Goal: Transaction & Acquisition: Download file/media

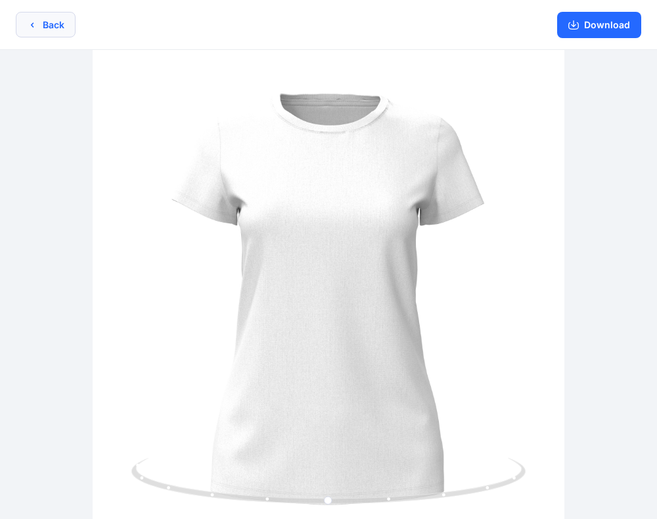
click at [64, 21] on button "Back" at bounding box center [46, 25] width 60 height 26
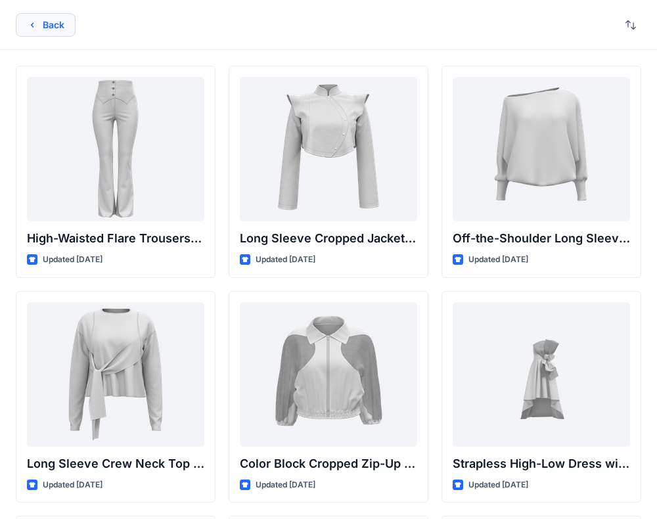
click at [43, 32] on button "Back" at bounding box center [46, 25] width 60 height 24
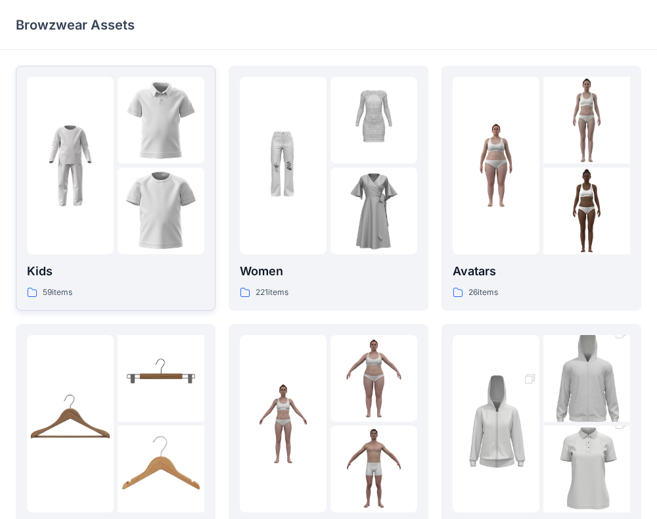
click at [122, 215] on img at bounding box center [161, 211] width 87 height 87
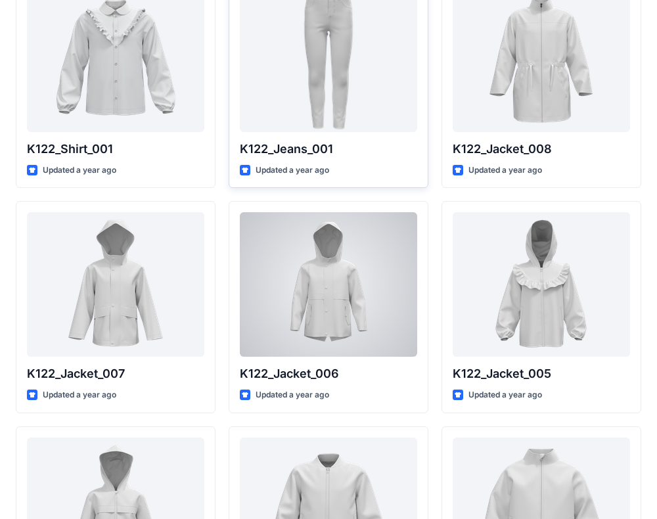
scroll to position [335, 0]
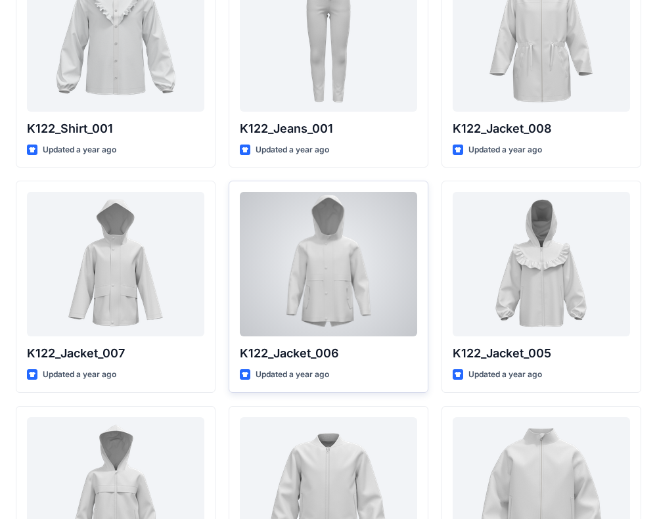
click at [332, 288] on div at bounding box center [328, 264] width 177 height 145
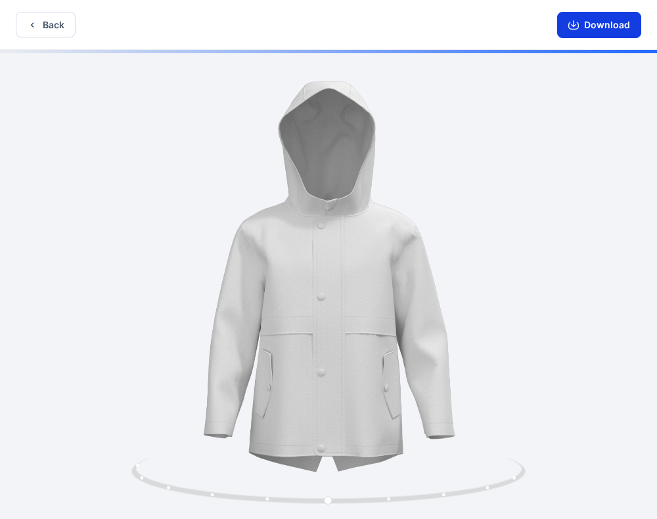
click at [607, 24] on button "Download" at bounding box center [599, 25] width 84 height 26
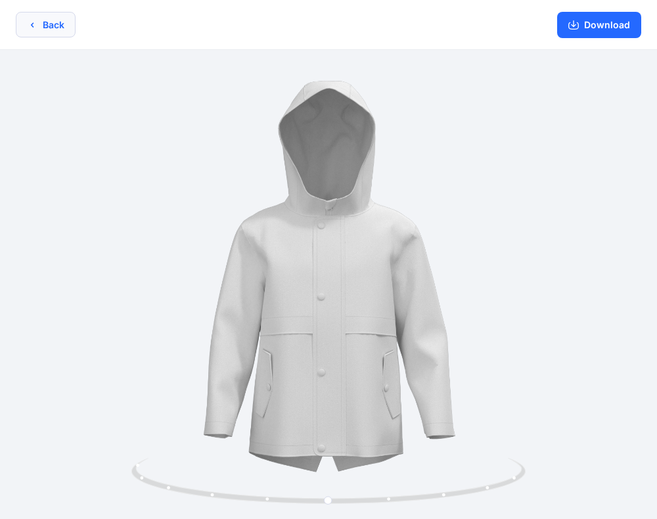
click at [56, 28] on button "Back" at bounding box center [46, 25] width 60 height 26
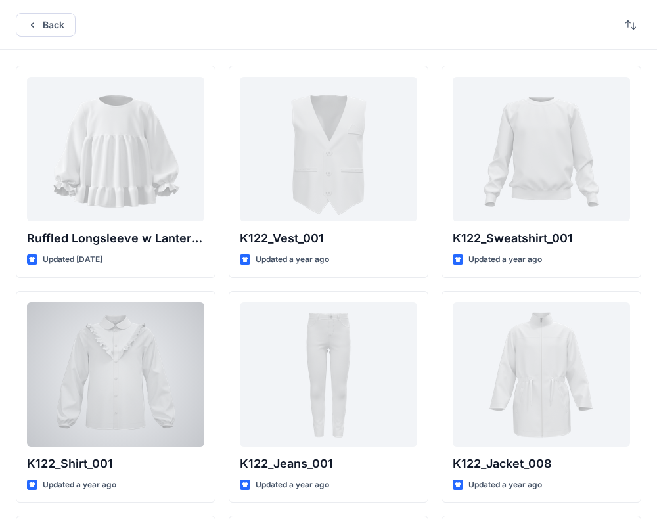
scroll to position [335, 0]
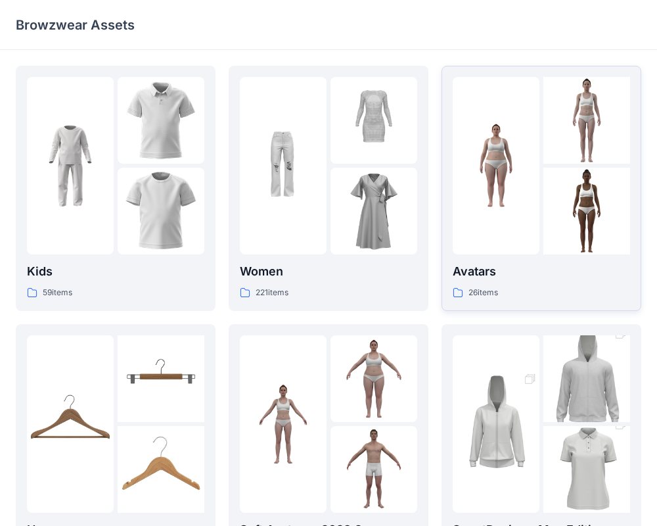
click at [522, 212] on div at bounding box center [496, 165] width 87 height 177
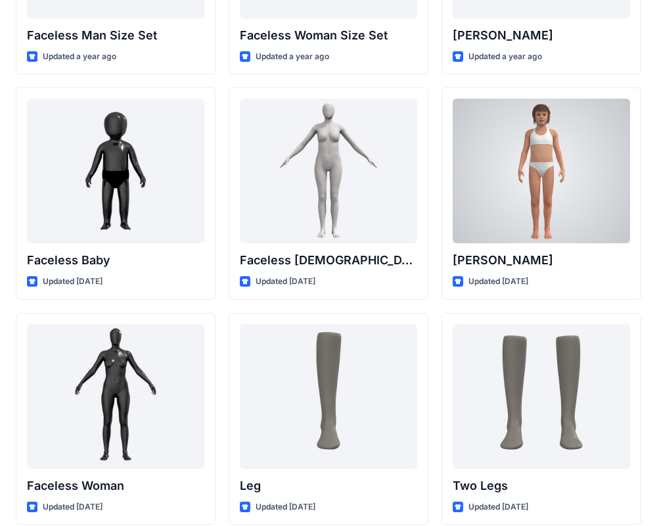
scroll to position [875, 0]
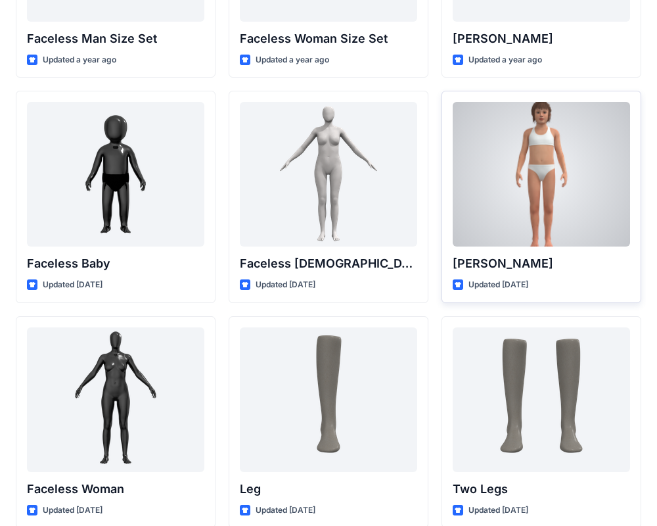
click at [528, 185] on div at bounding box center [541, 174] width 177 height 145
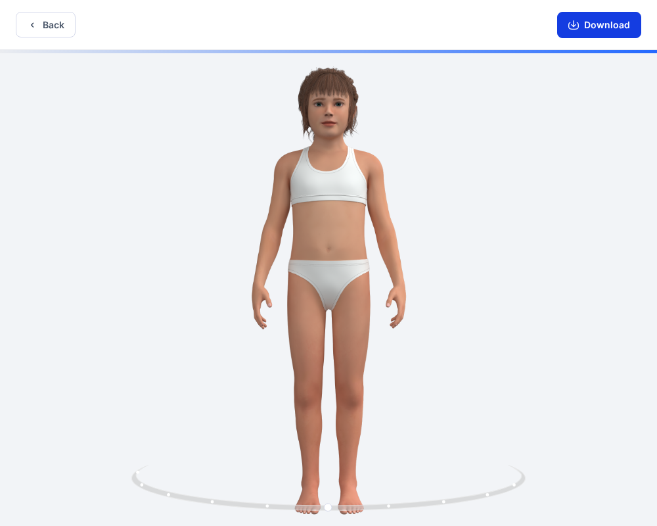
click at [592, 26] on button "Download" at bounding box center [599, 25] width 84 height 26
